Goal: Information Seeking & Learning: Learn about a topic

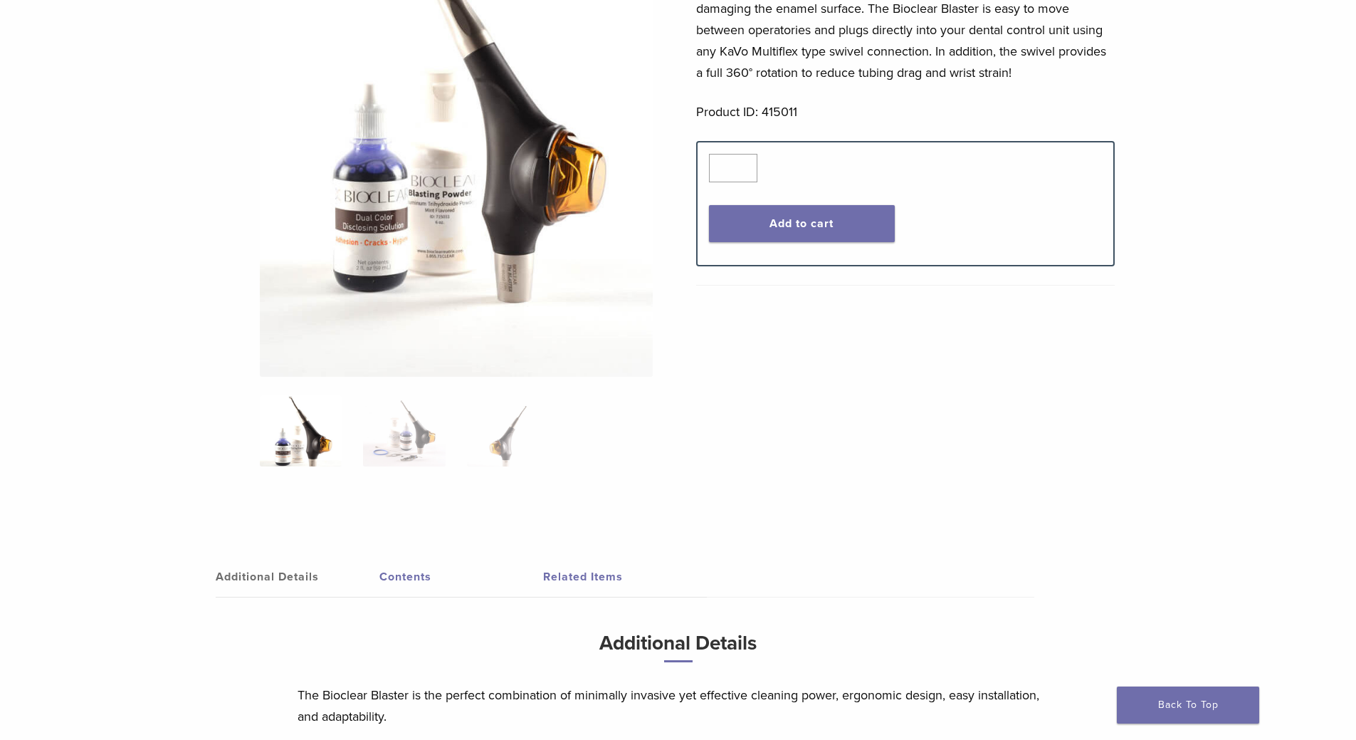
scroll to position [427, 0]
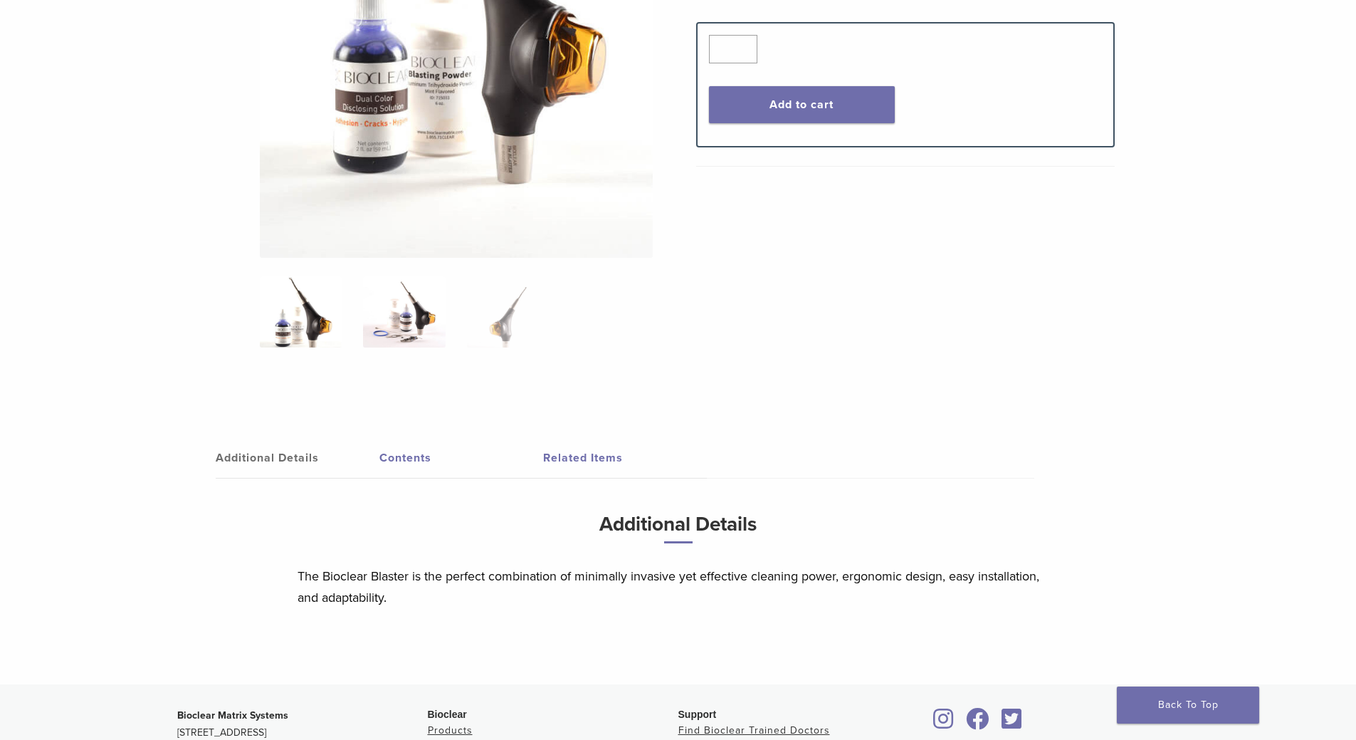
click at [422, 321] on img at bounding box center [404, 311] width 82 height 71
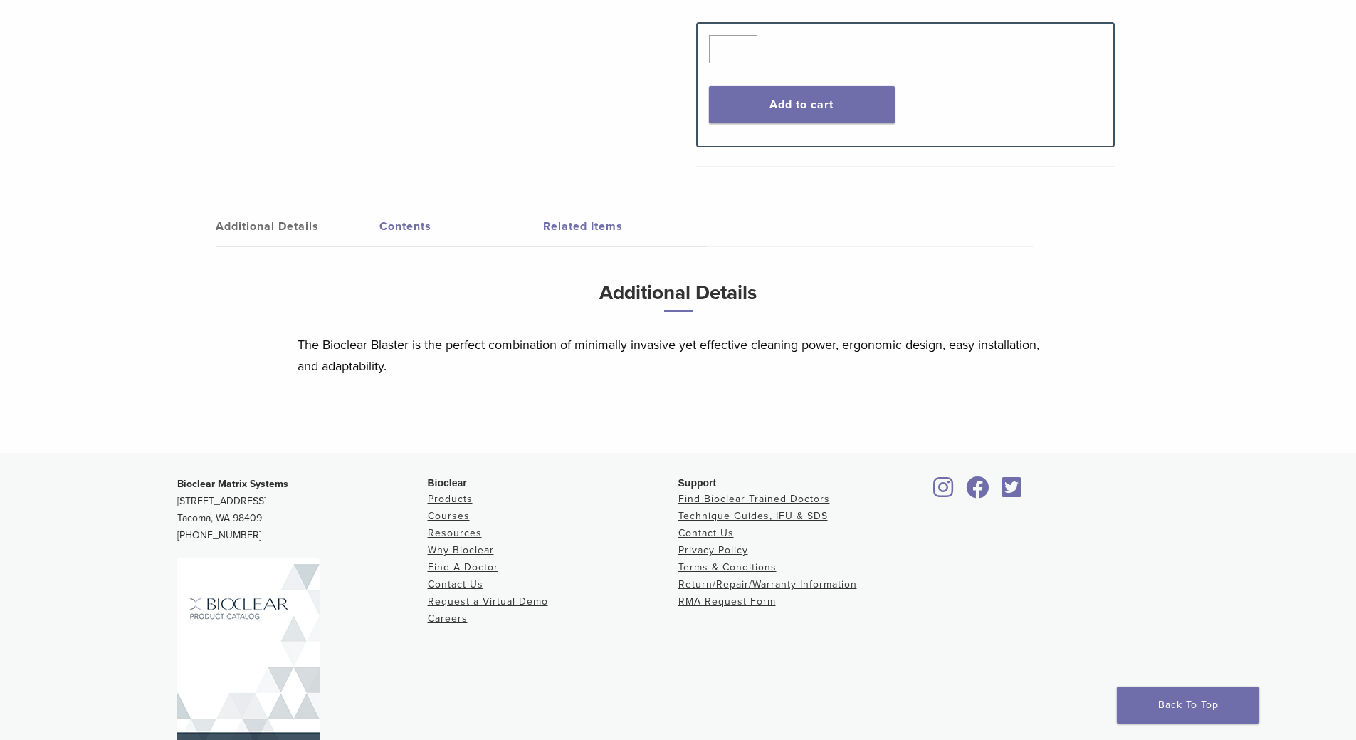
scroll to position [0, 0]
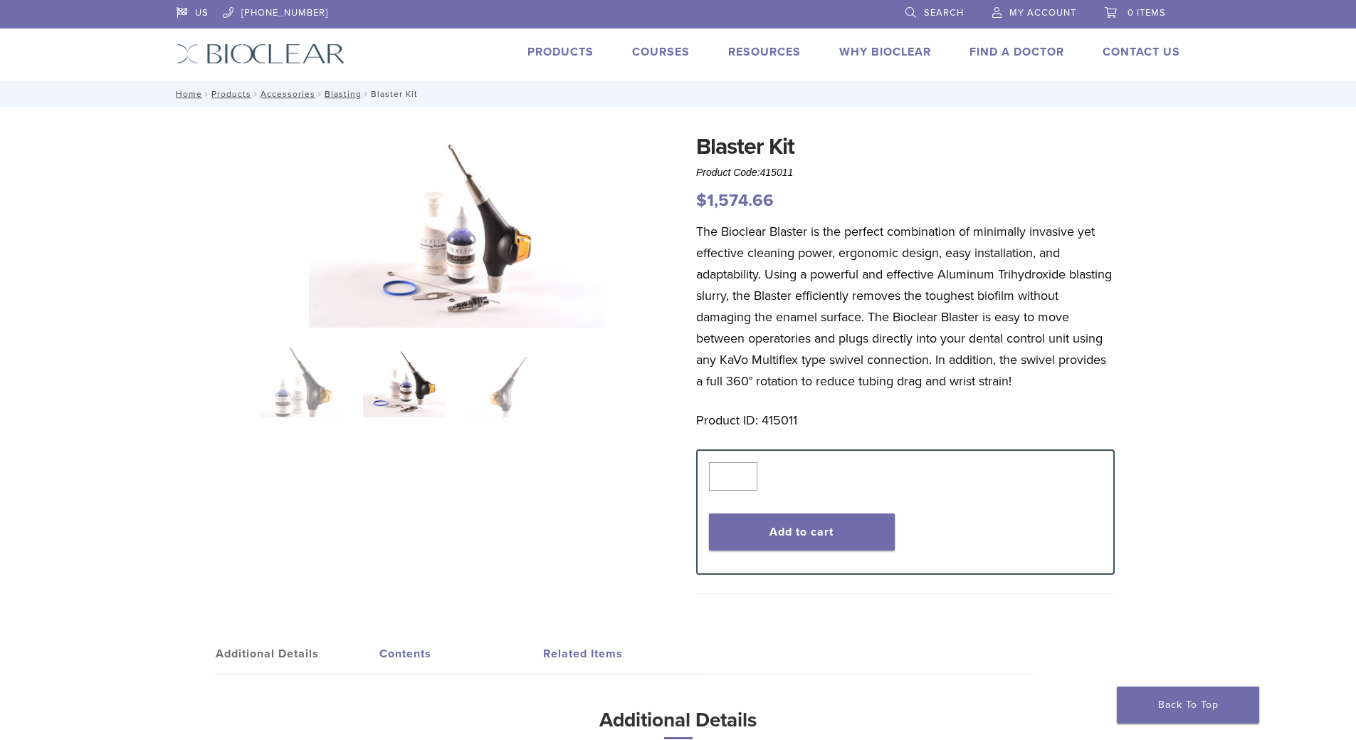
click at [644, 49] on link "Courses" at bounding box center [661, 52] width 58 height 14
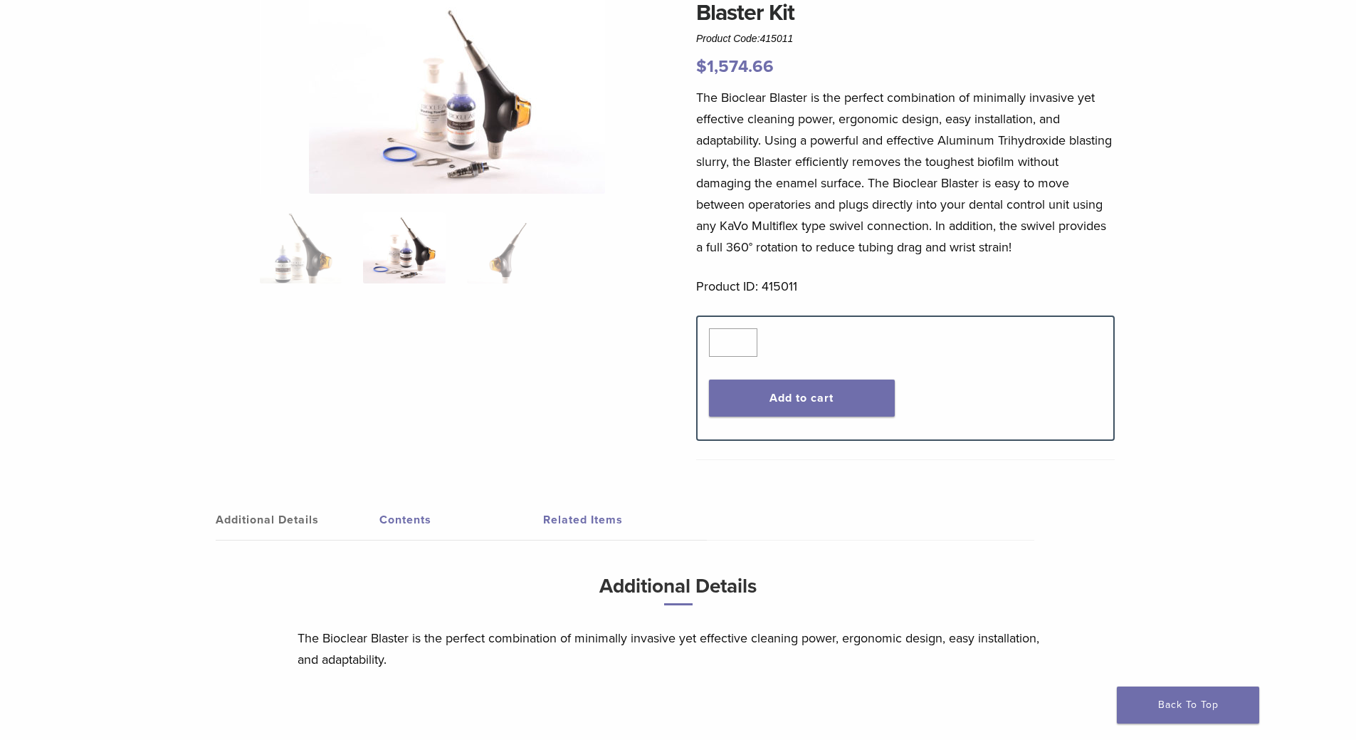
scroll to position [356, 0]
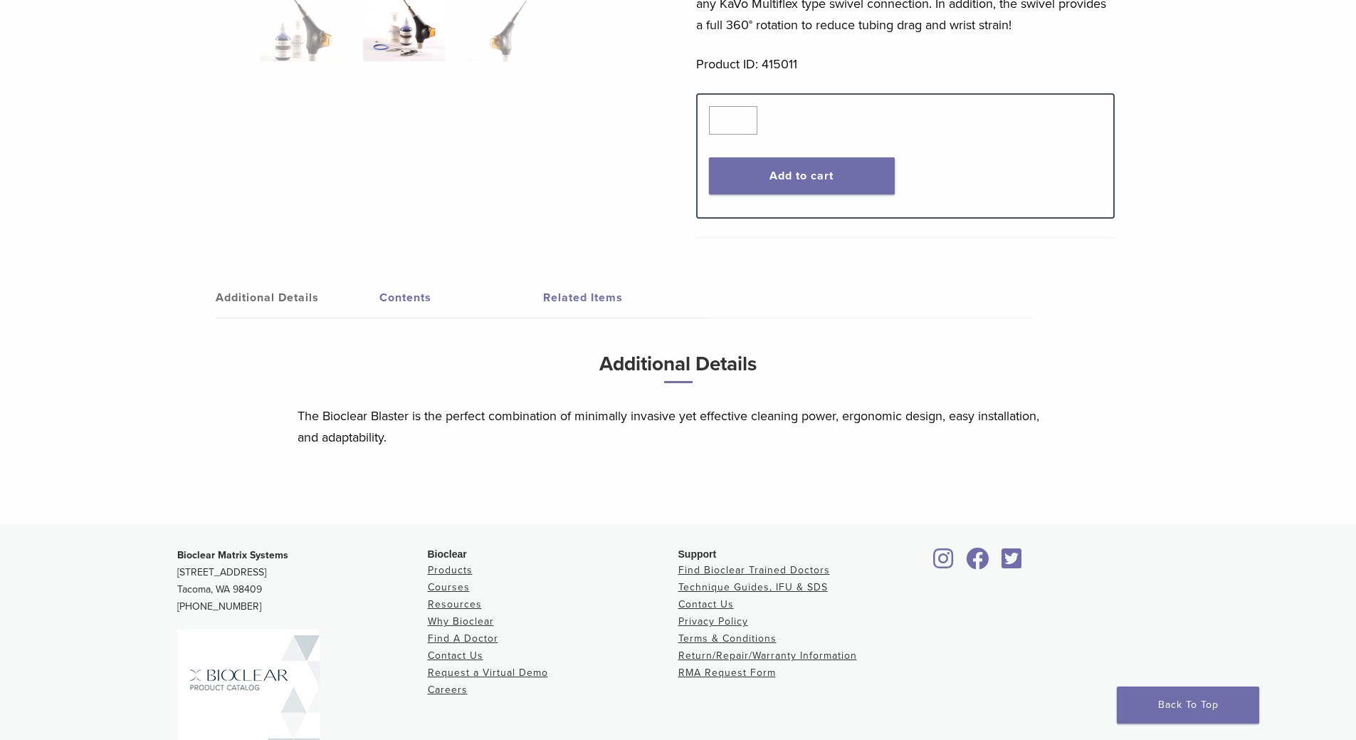
click at [415, 290] on link "Contents" at bounding box center [461, 298] width 164 height 40
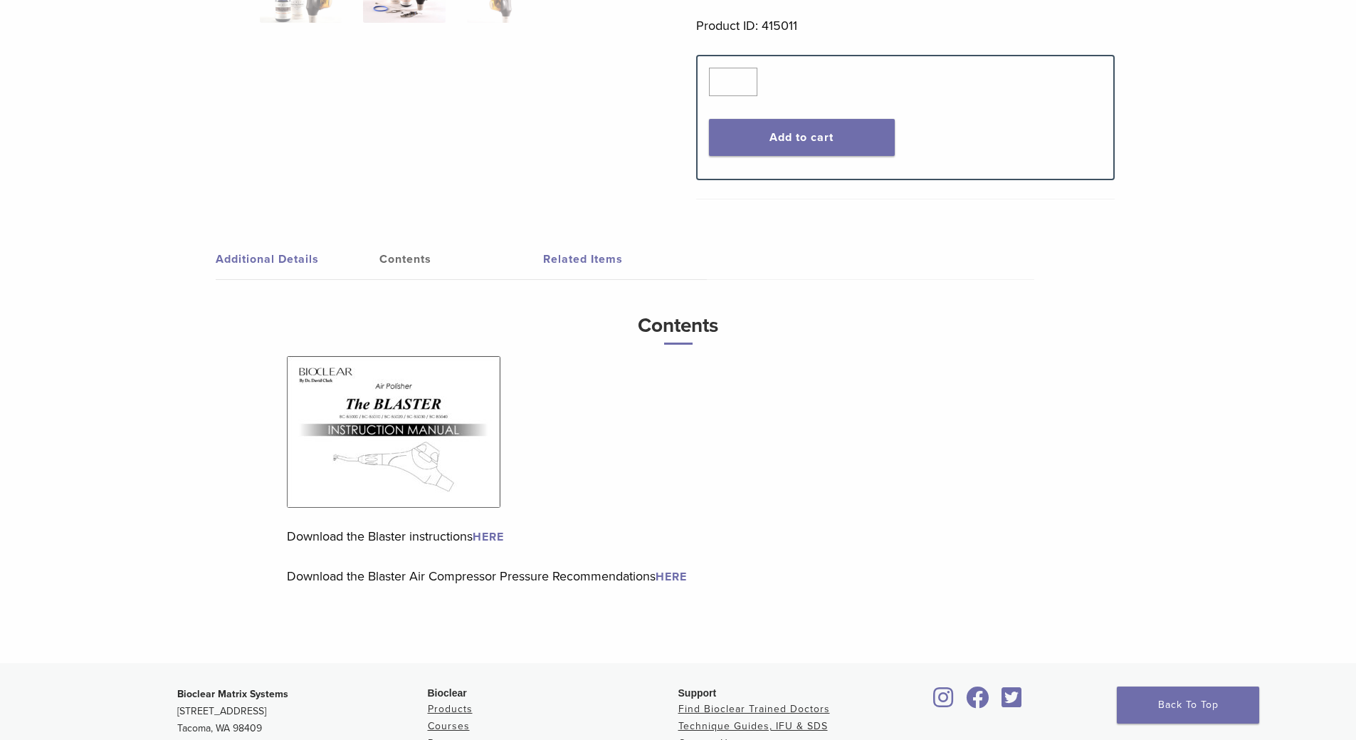
scroll to position [373, 0]
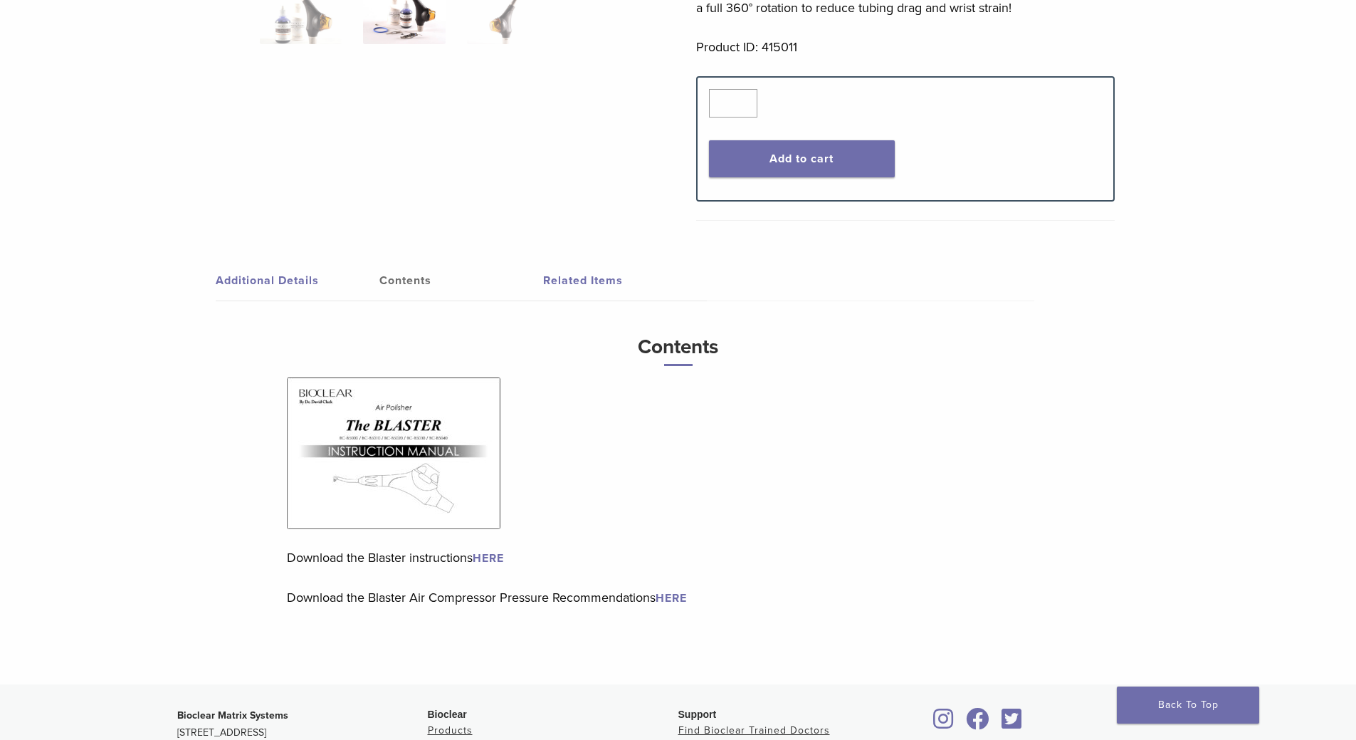
click at [585, 272] on link "Related Items" at bounding box center [625, 281] width 164 height 40
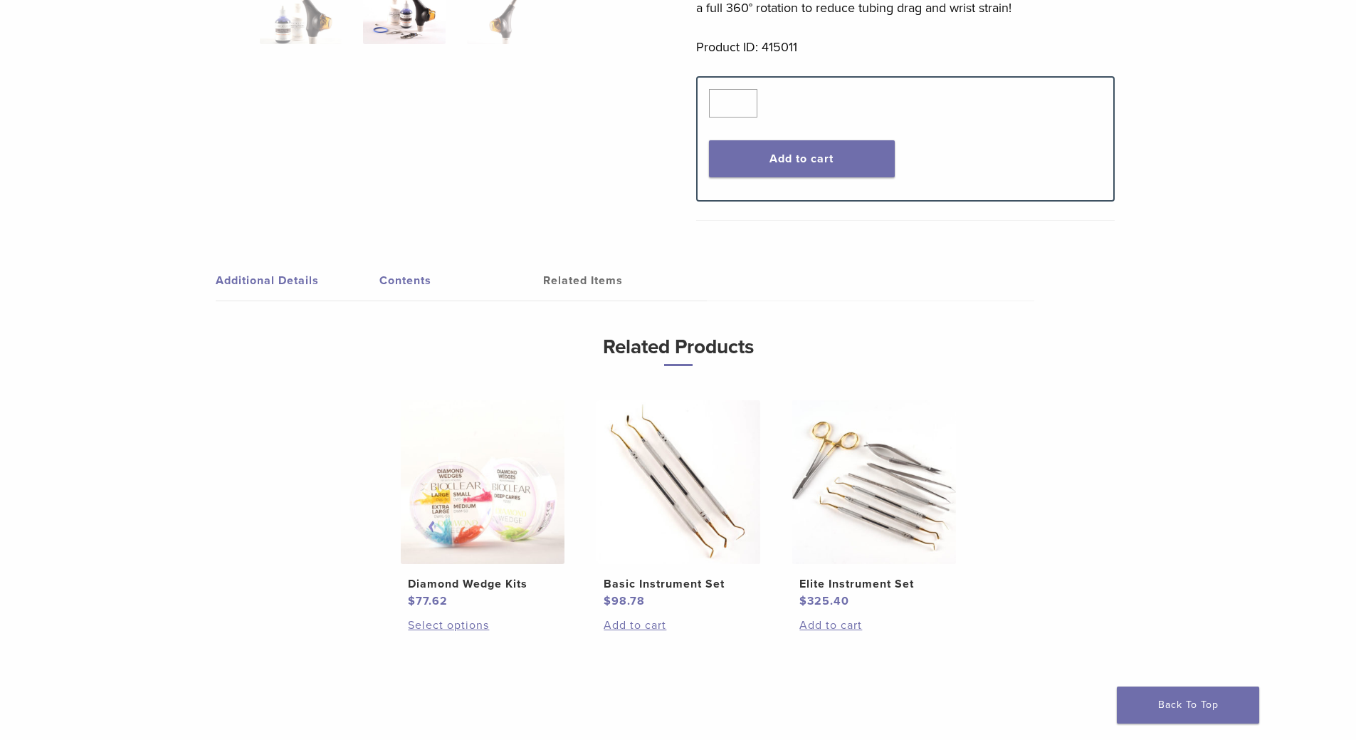
click at [408, 277] on link "Contents" at bounding box center [461, 281] width 164 height 40
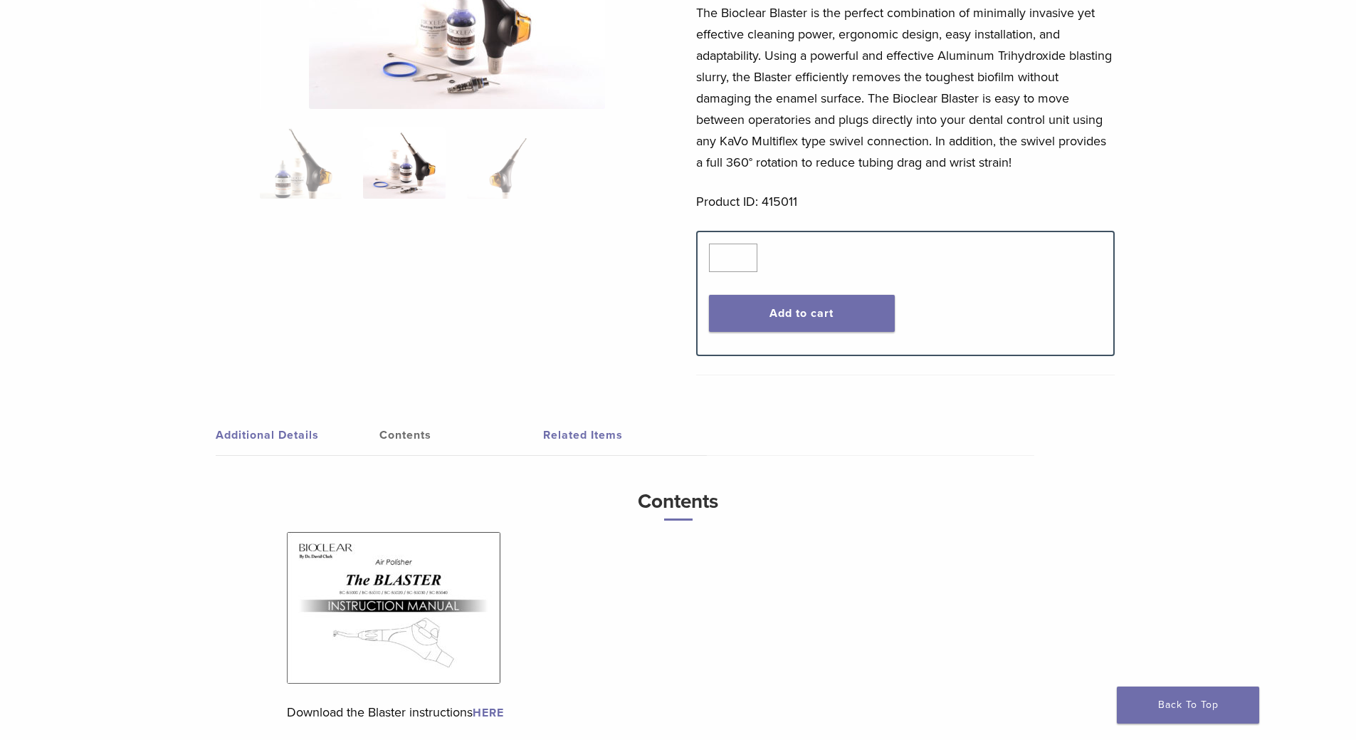
scroll to position [0, 0]
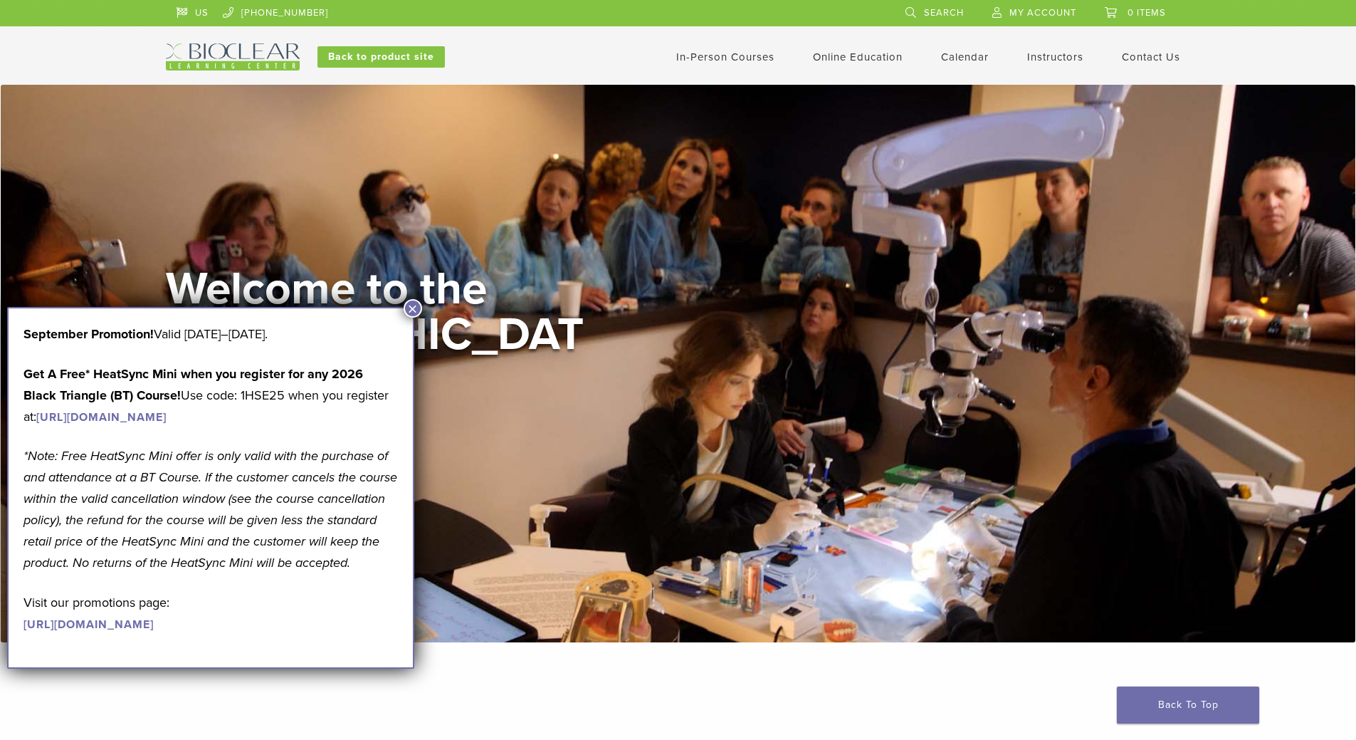
click at [411, 301] on button "×" at bounding box center [413, 308] width 19 height 19
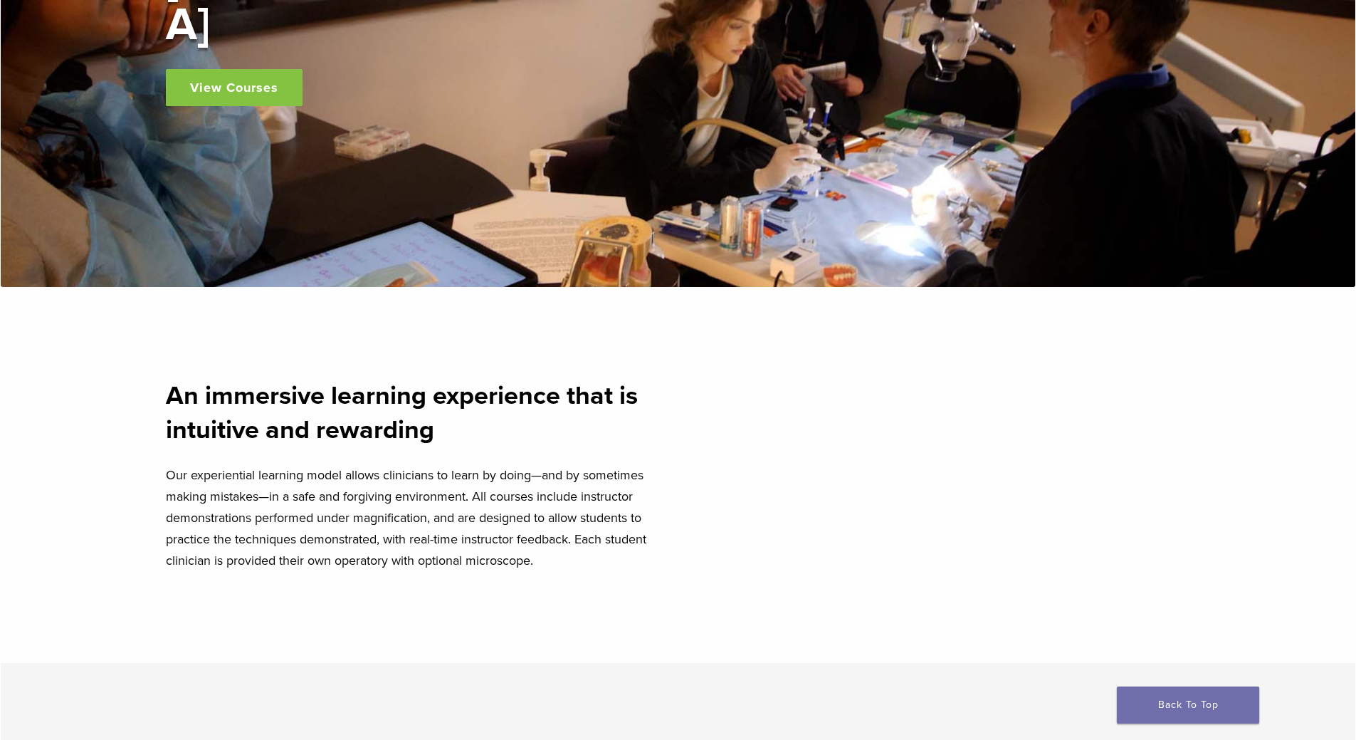
scroll to position [356, 0]
click at [222, 68] on link "View Courses" at bounding box center [234, 86] width 137 height 37
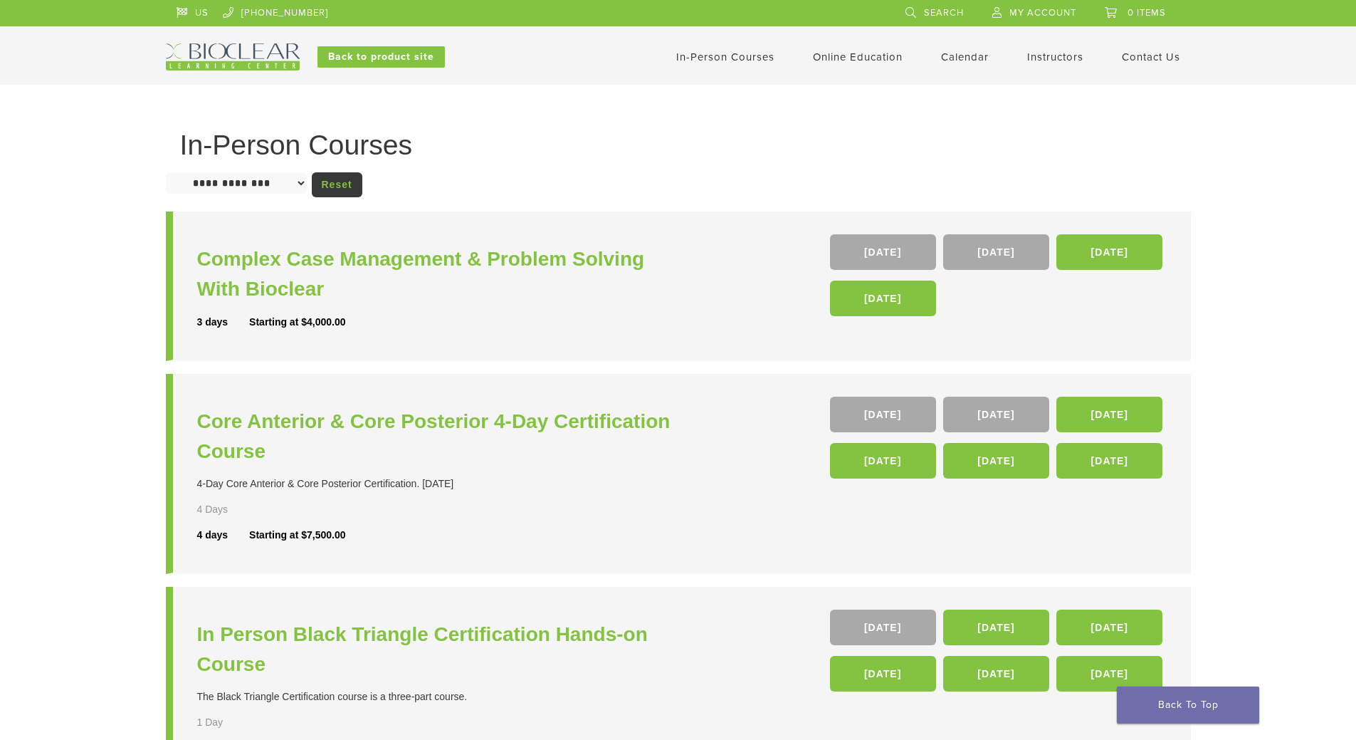
click at [195, 50] on img at bounding box center [233, 56] width 134 height 27
